Goal: Check status

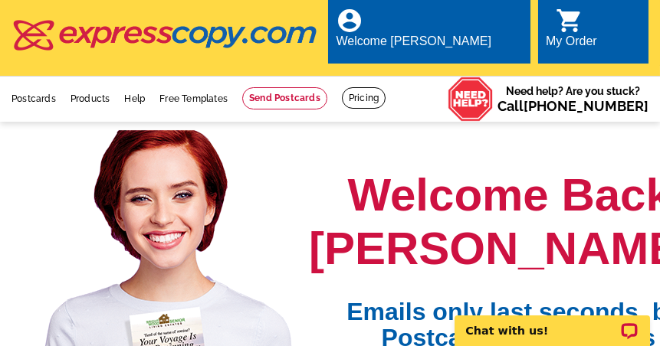
click at [563, 21] on icon "shopping_cart" at bounding box center [570, 21] width 28 height 28
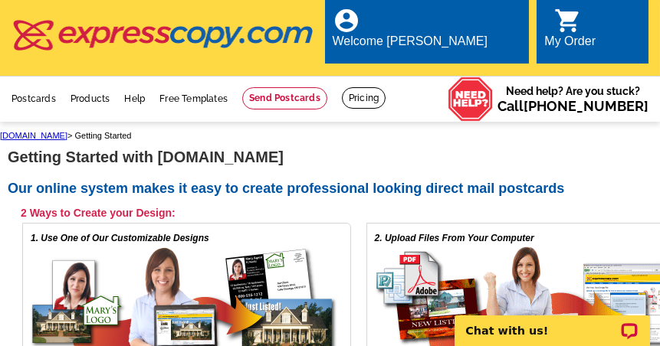
click at [595, 34] on div "My Order" at bounding box center [569, 44] width 51 height 21
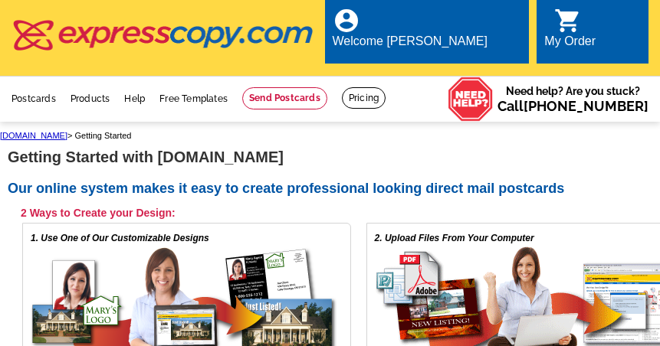
click at [486, 34] on div "Welcome [PERSON_NAME]" at bounding box center [410, 44] width 155 height 21
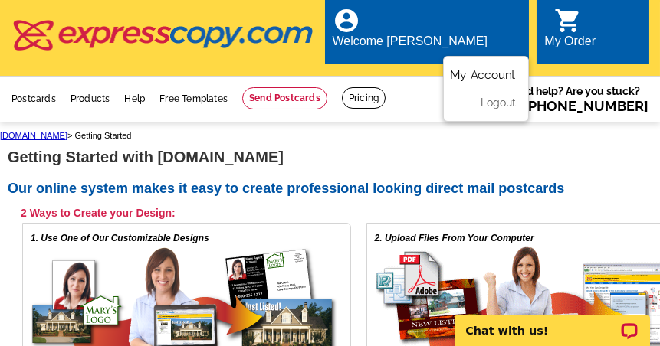
click at [486, 67] on link "My Account" at bounding box center [484, 74] width 66 height 14
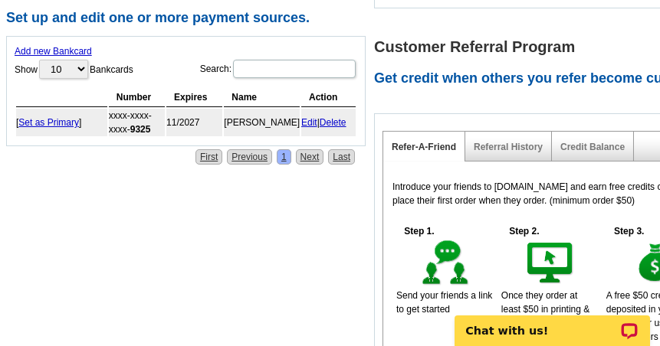
scroll to position [690, 0]
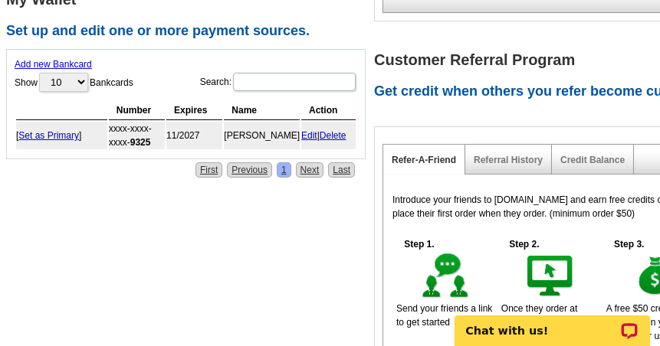
click at [564, 149] on div "Credit Balance" at bounding box center [593, 160] width 82 height 30
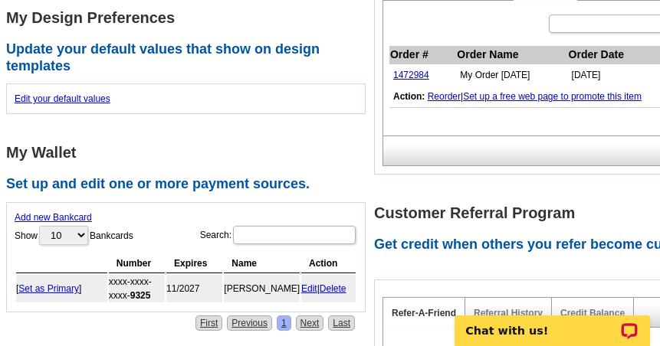
scroll to position [536, 0]
click at [419, 70] on link "1472984" at bounding box center [411, 75] width 36 height 11
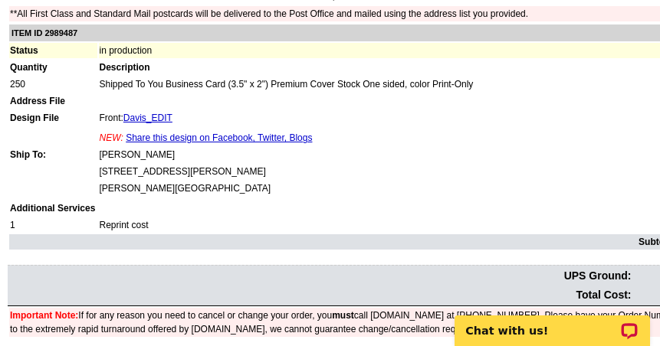
scroll to position [383, 0]
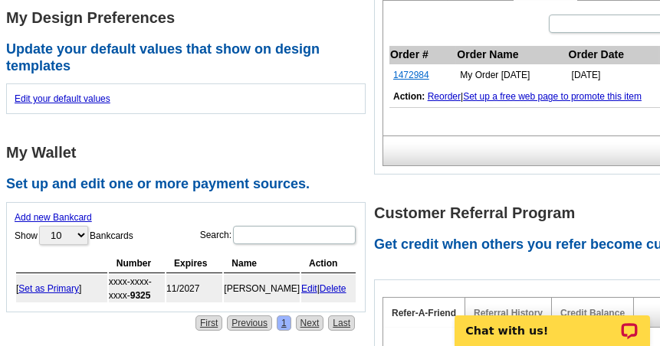
click at [418, 70] on link "1472984" at bounding box center [411, 75] width 36 height 11
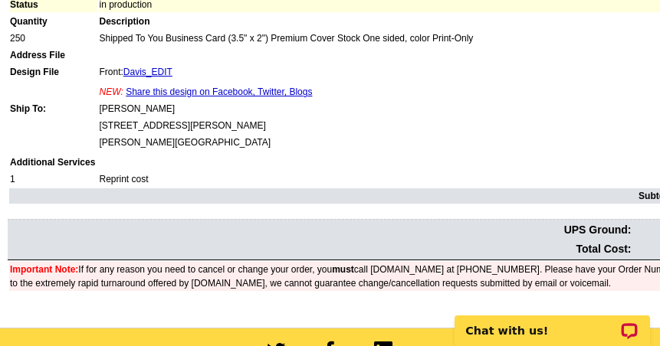
scroll to position [366, 0]
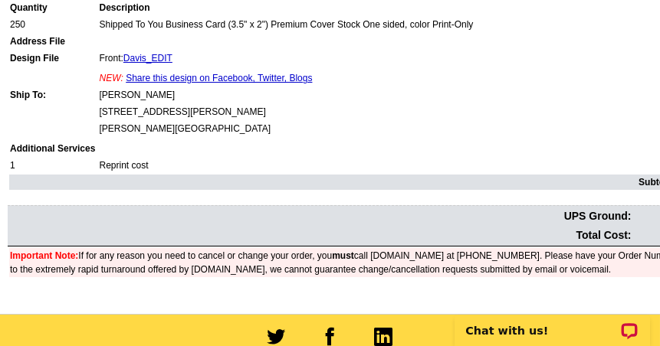
click at [648, 300] on body "Chat with us!" at bounding box center [551, 321] width 215 height 48
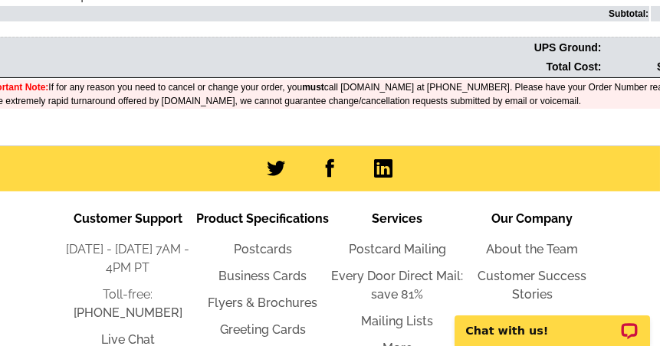
scroll to position [0, 76]
